Goal: Check status: Check status

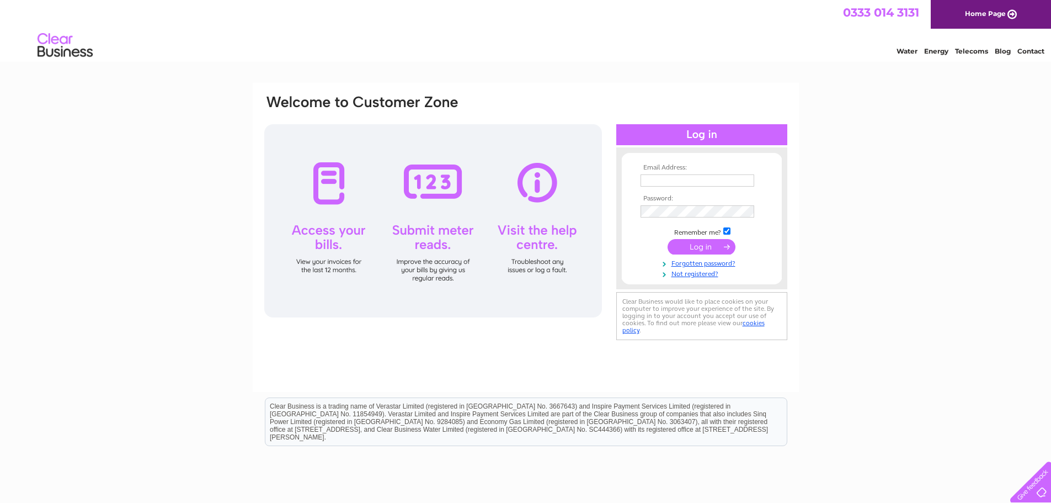
type input "[EMAIL_ADDRESS][DOMAIN_NAME]"
click at [704, 241] on input "submit" at bounding box center [702, 246] width 68 height 15
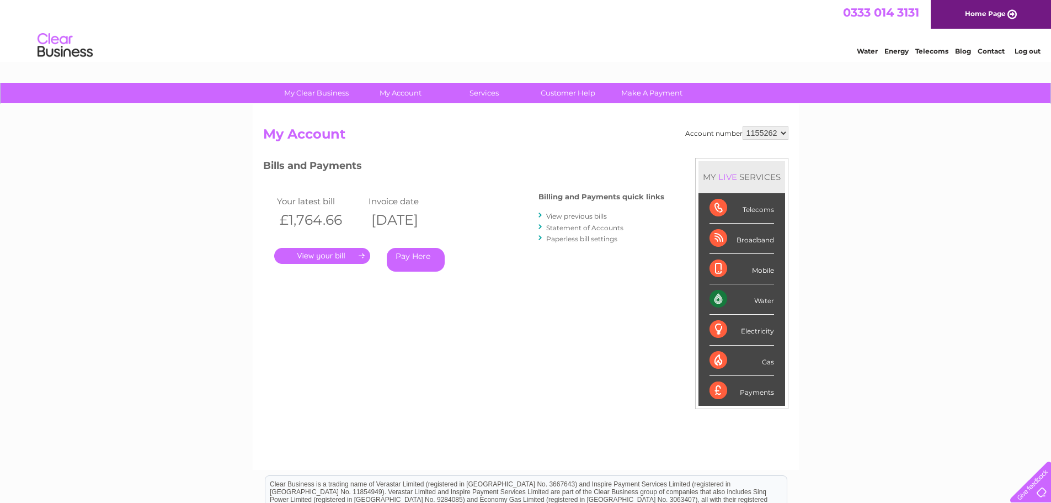
click at [323, 252] on link "." at bounding box center [322, 256] width 96 height 16
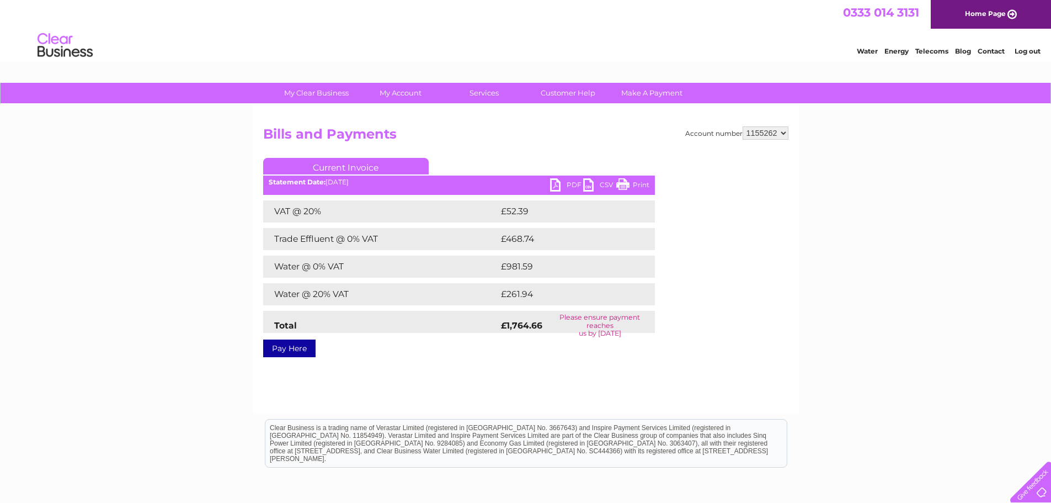
click at [557, 183] on link "PDF" at bounding box center [566, 186] width 33 height 16
